Goal: Entertainment & Leisure: Consume media (video, audio)

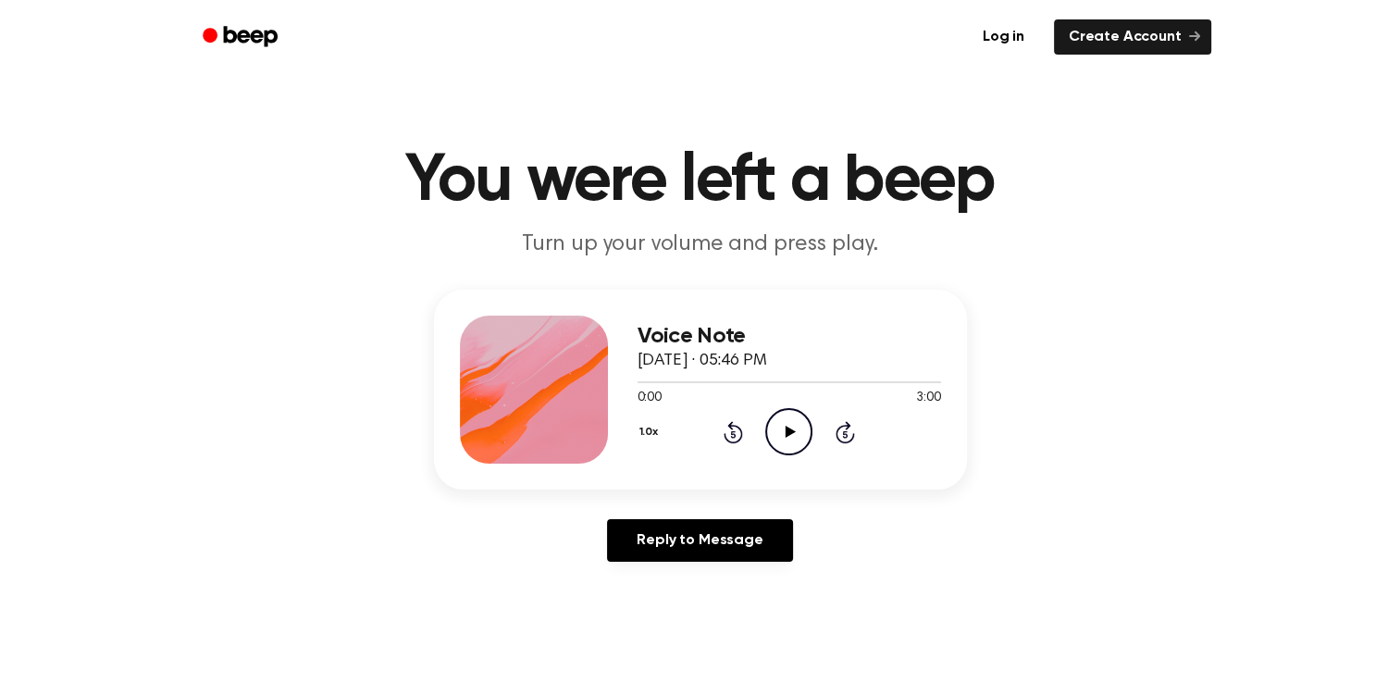
click at [791, 434] on icon at bounding box center [791, 432] width 10 height 12
click at [778, 434] on icon "Pause Audio" at bounding box center [788, 431] width 47 height 47
click at [792, 428] on icon "Play Audio" at bounding box center [788, 431] width 47 height 47
click at [792, 428] on icon at bounding box center [789, 432] width 8 height 12
click at [792, 428] on icon "Play Audio" at bounding box center [788, 431] width 47 height 47
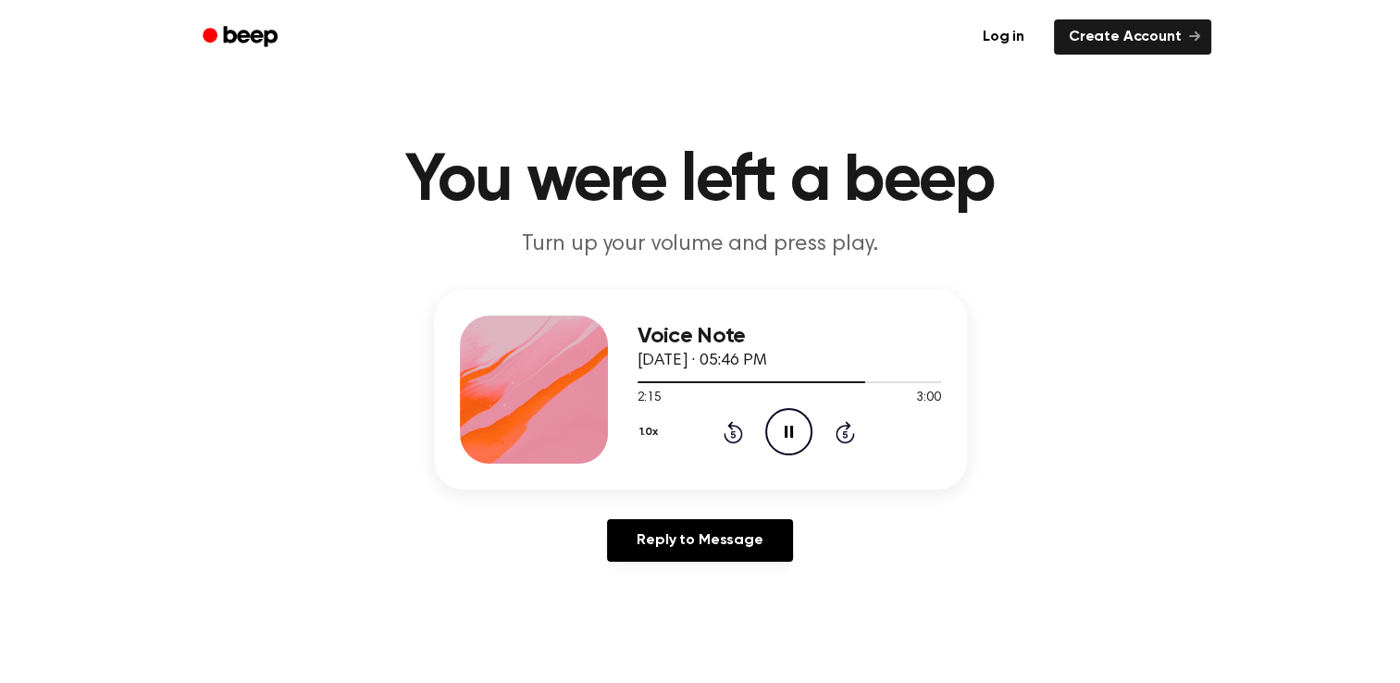
click at [770, 424] on icon "Pause Audio" at bounding box center [788, 431] width 47 height 47
click at [787, 423] on icon "Play Audio" at bounding box center [788, 431] width 47 height 47
click at [774, 439] on icon "Pause Audio" at bounding box center [788, 431] width 47 height 47
click at [792, 418] on icon "Play Audio" at bounding box center [788, 431] width 47 height 47
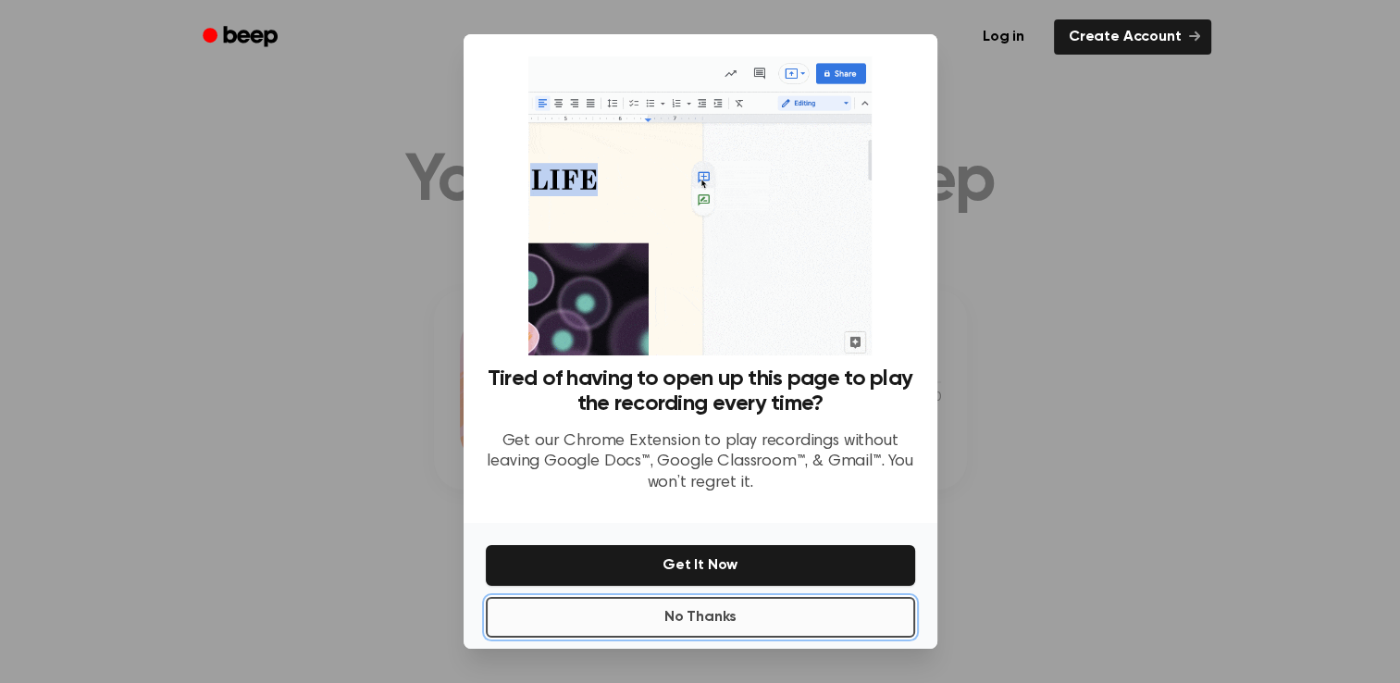
click at [716, 625] on button "No Thanks" at bounding box center [700, 617] width 429 height 41
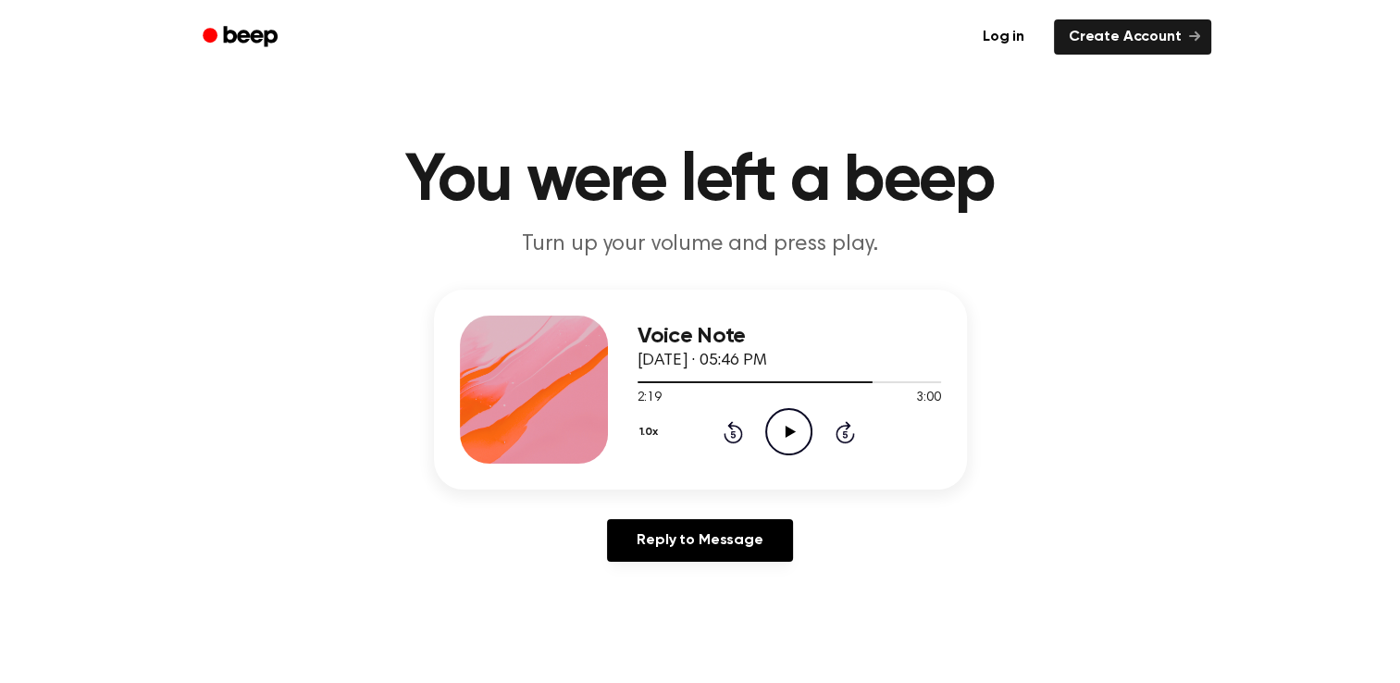
click at [771, 424] on icon "Play Audio" at bounding box center [788, 431] width 47 height 47
click at [692, 384] on div at bounding box center [789, 381] width 303 height 15
drag, startPoint x: 685, startPoint y: 381, endPoint x: 659, endPoint y: 380, distance: 25.9
click at [659, 381] on div at bounding box center [666, 382] width 56 height 2
click at [793, 431] on icon at bounding box center [791, 432] width 10 height 12
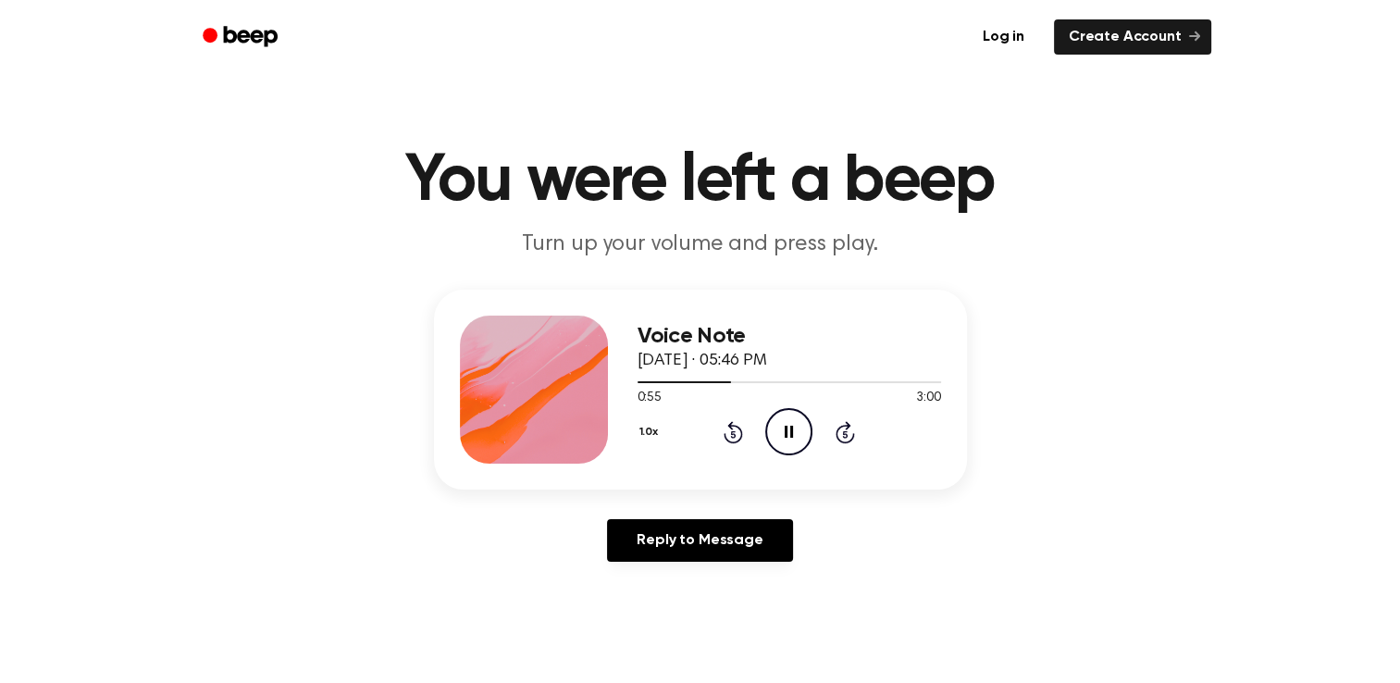
click at [781, 420] on icon "Pause Audio" at bounding box center [788, 431] width 47 height 47
click at [789, 439] on icon "Play Audio" at bounding box center [788, 431] width 47 height 47
click at [781, 436] on icon "Pause Audio" at bounding box center [788, 431] width 47 height 47
click at [737, 379] on div at bounding box center [789, 381] width 303 height 15
click at [785, 437] on icon "Play Audio" at bounding box center [788, 431] width 47 height 47
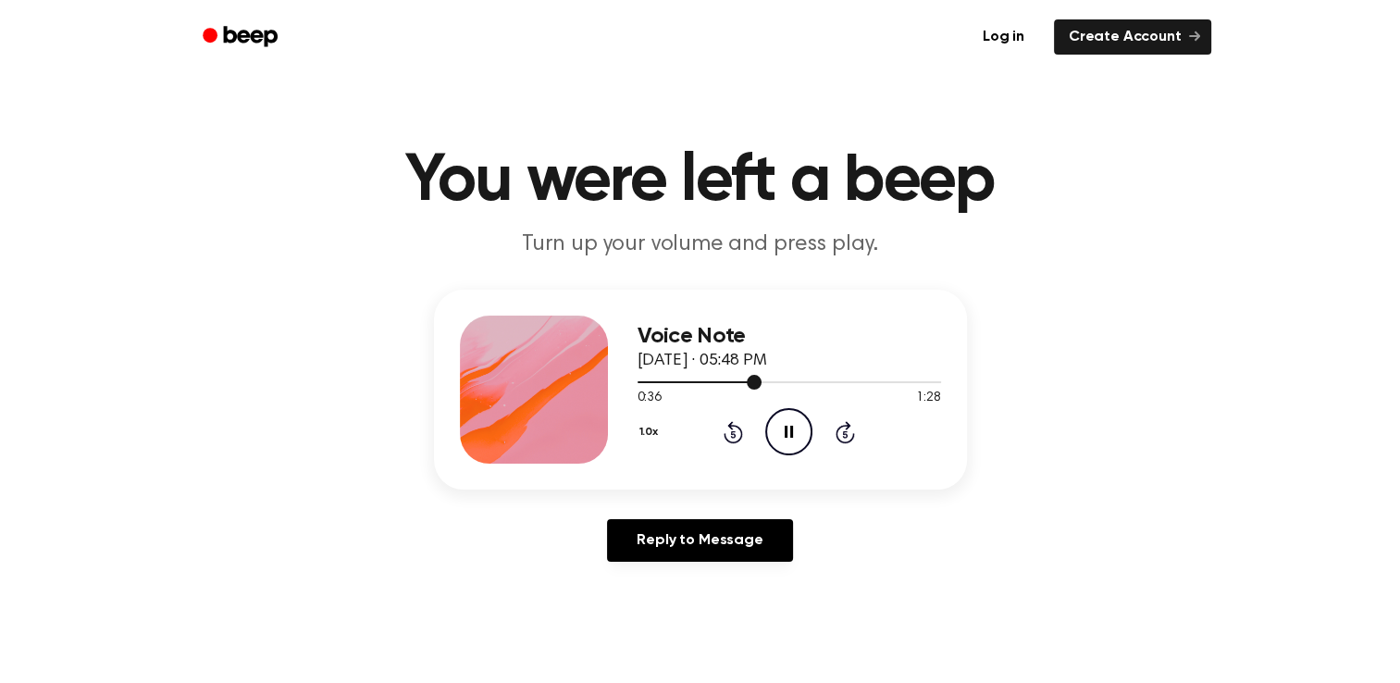
click at [663, 383] on div at bounding box center [789, 381] width 303 height 15
